Goal: Download file/media

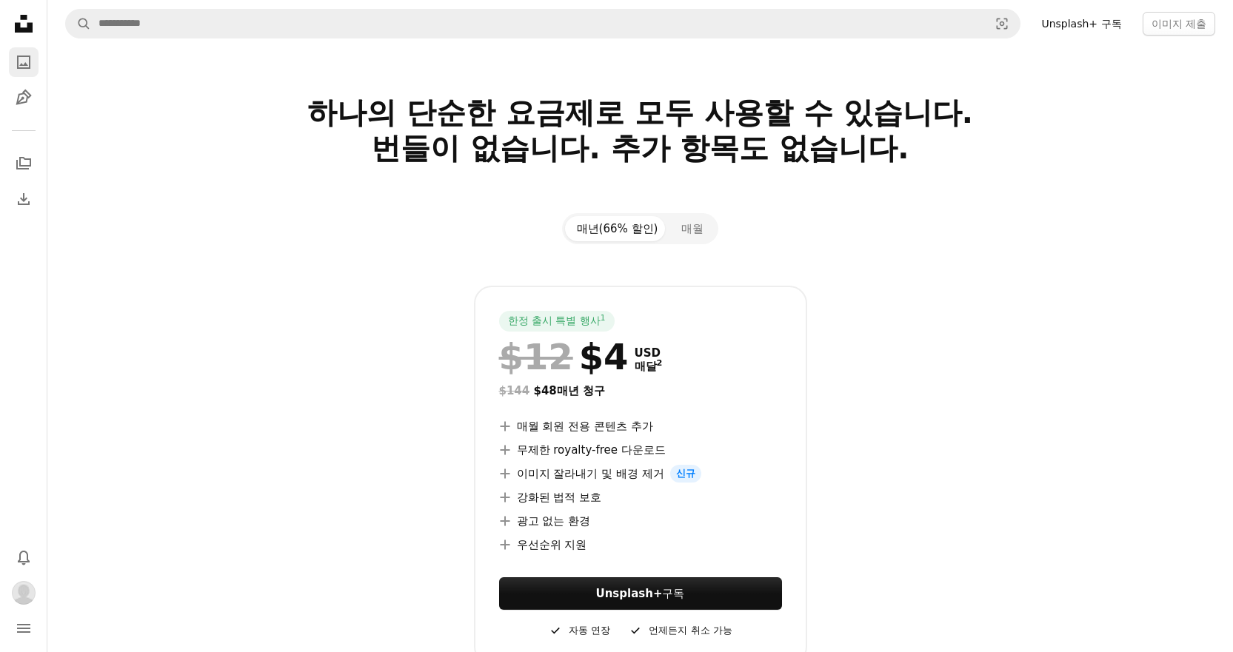
click at [36, 64] on link "A photo" at bounding box center [24, 62] width 30 height 30
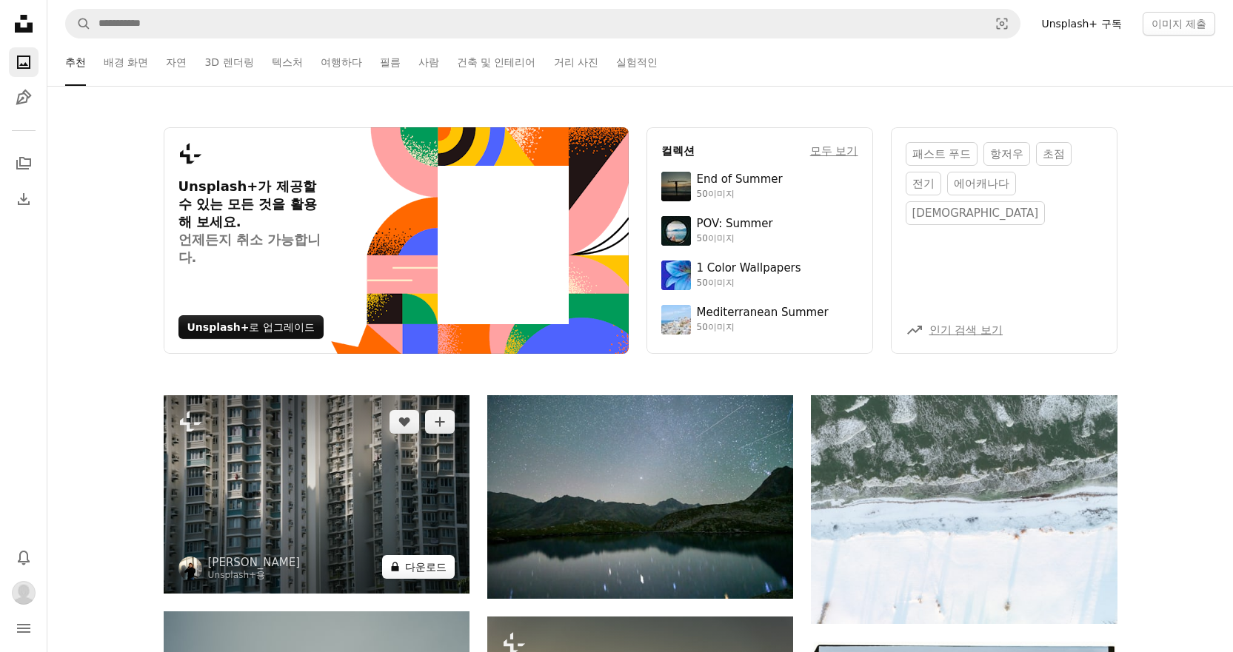
click at [421, 560] on button "A lock 다운로드" at bounding box center [418, 567] width 73 height 24
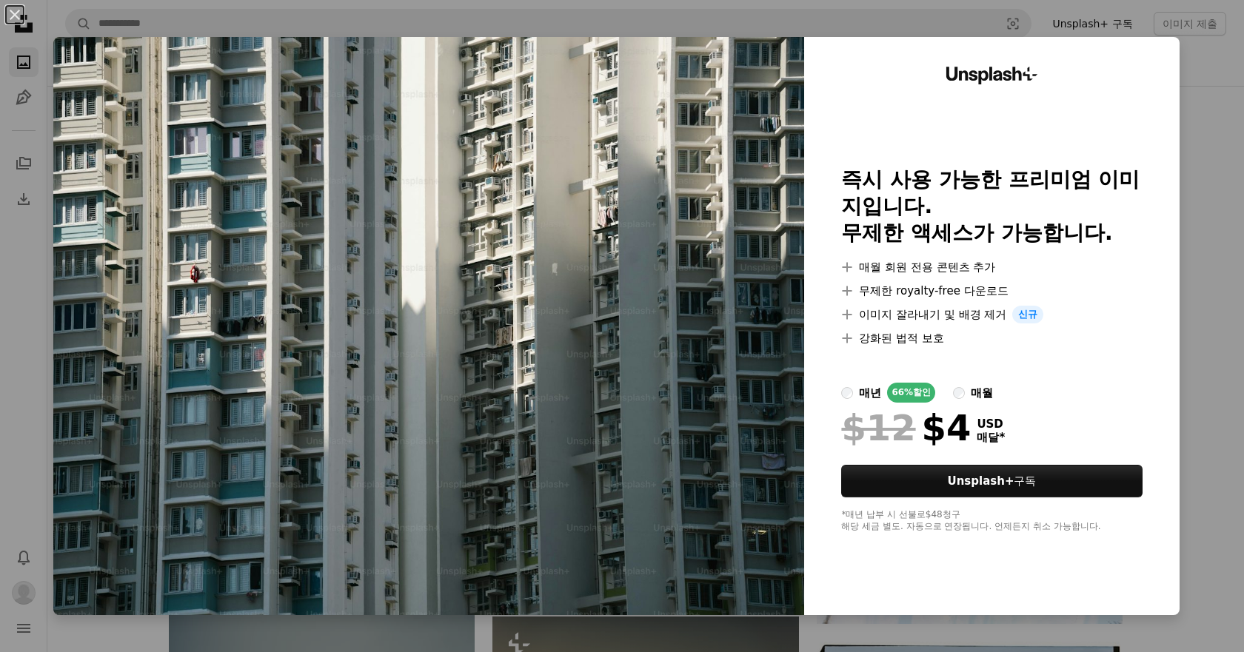
click at [1210, 392] on div "An X shape Unsplash+ 즉시 사용 가능한 프리미엄 이미지입니다. 무제한 액세스가 가능합니다. A plus sign 매월 회원 전…" at bounding box center [622, 326] width 1244 height 652
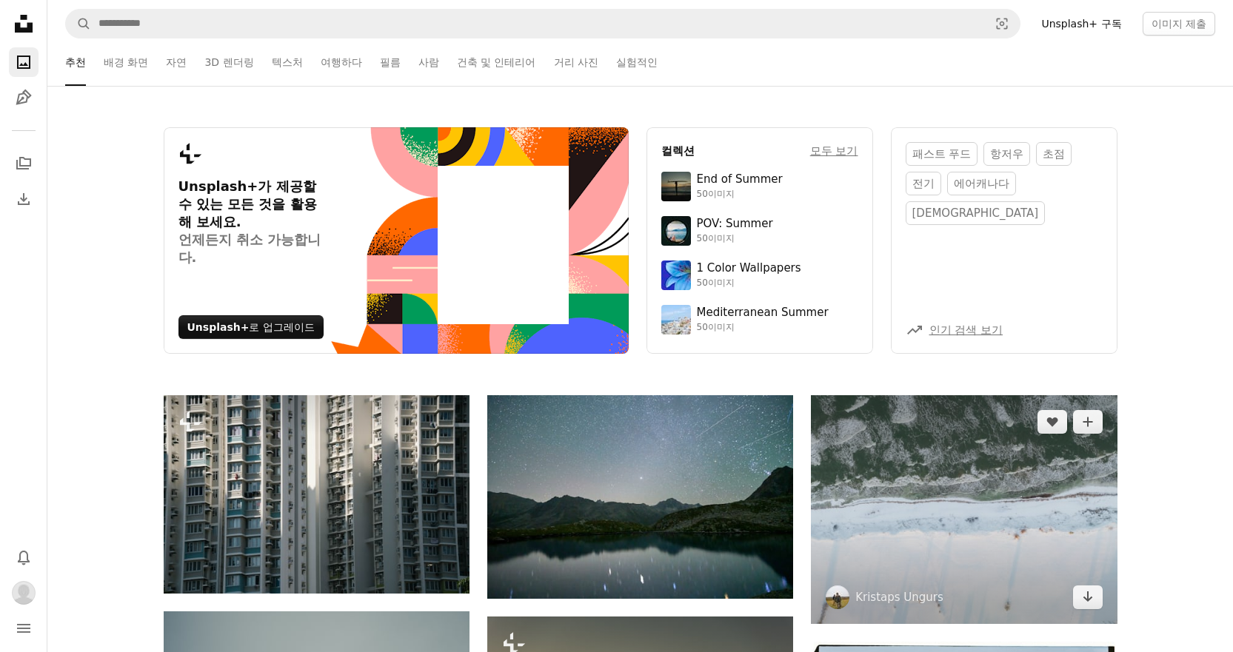
click at [882, 510] on img at bounding box center [964, 509] width 306 height 229
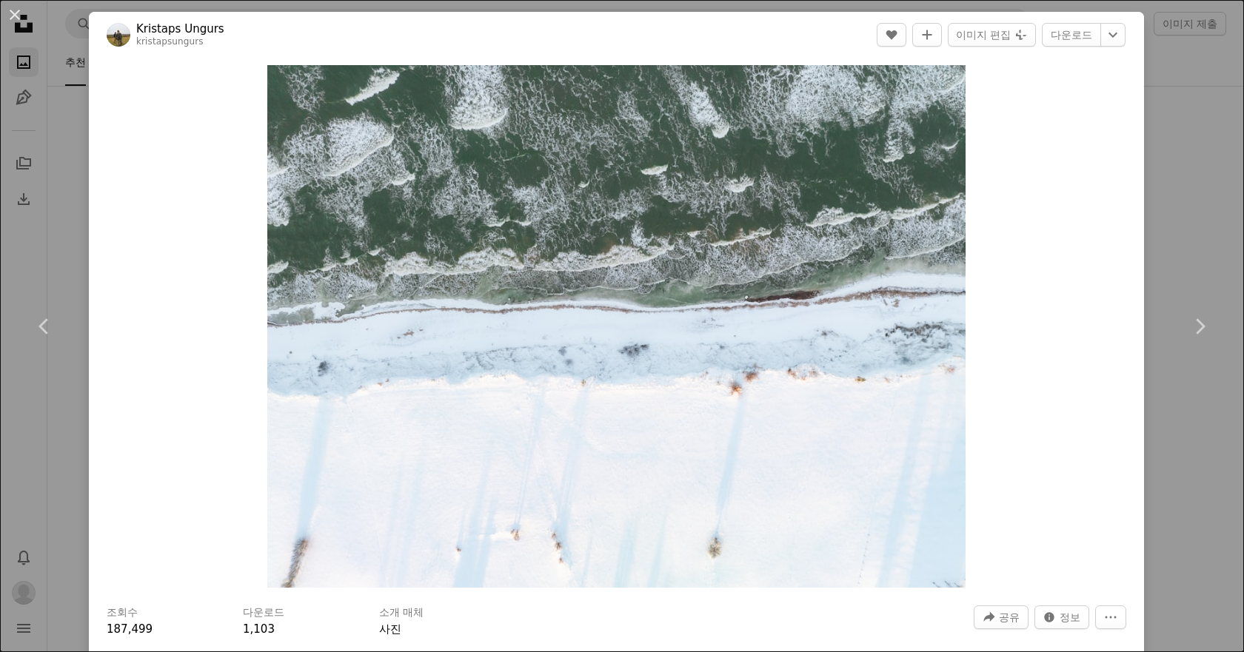
click at [1162, 537] on div "An X shape Chevron left Chevron right Kristaps Ungurs kristapsungurs A heart A …" at bounding box center [622, 326] width 1244 height 652
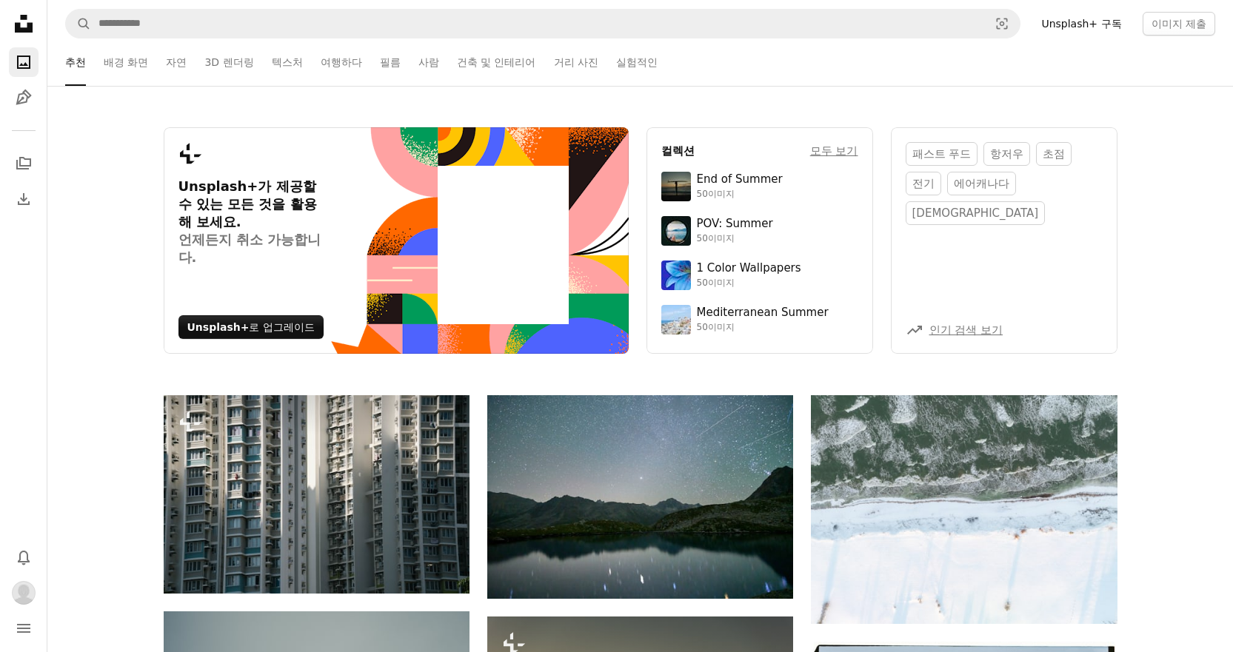
click at [30, 30] on icon at bounding box center [24, 24] width 18 height 18
click at [34, 629] on button "navigation menu" at bounding box center [24, 629] width 30 height 30
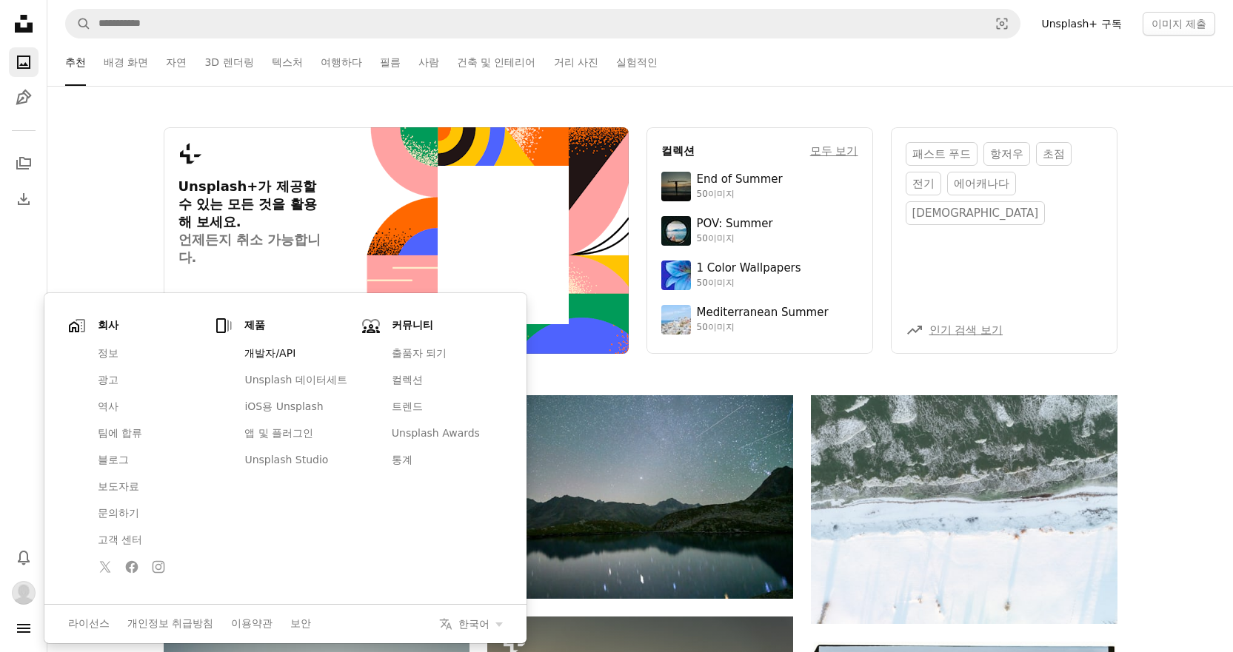
click at [275, 361] on link "개발자/API" at bounding box center [295, 354] width 120 height 27
